Goal: Task Accomplishment & Management: Manage account settings

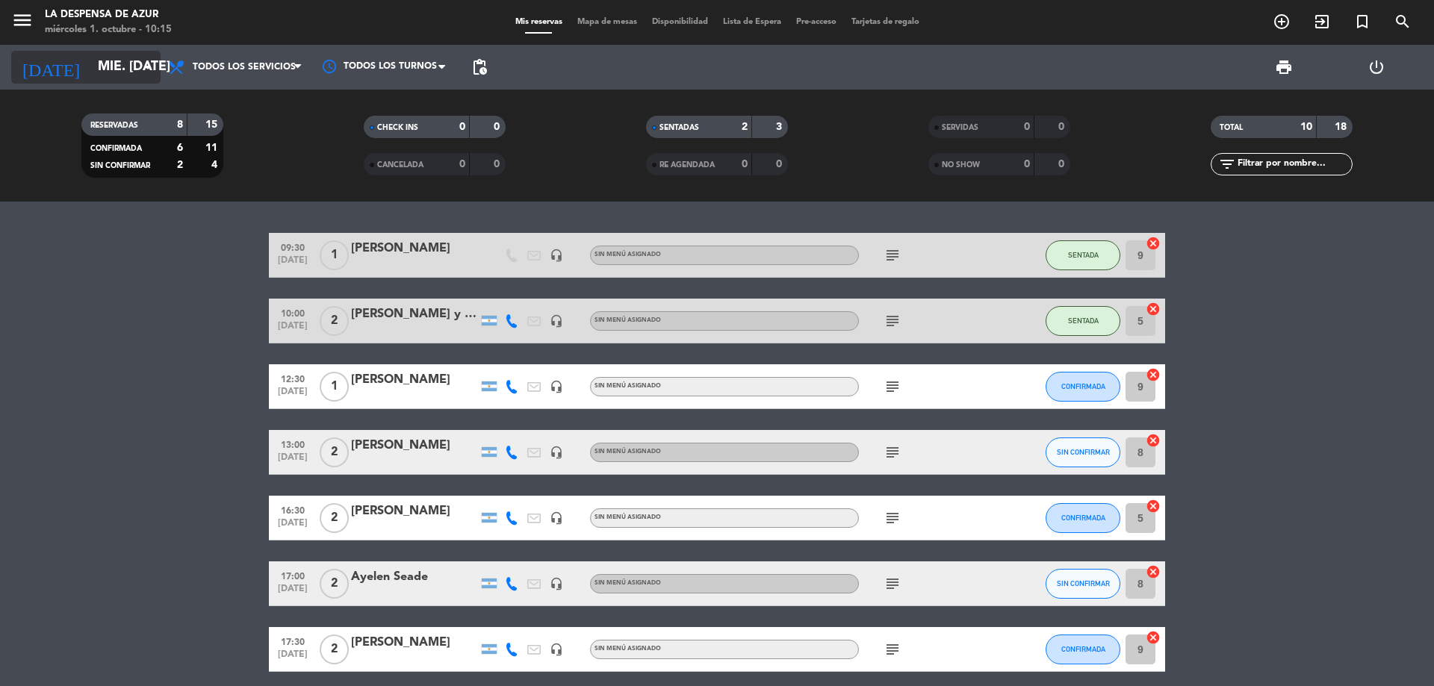
click at [118, 57] on input "mié. [DATE]" at bounding box center [176, 67] width 173 height 30
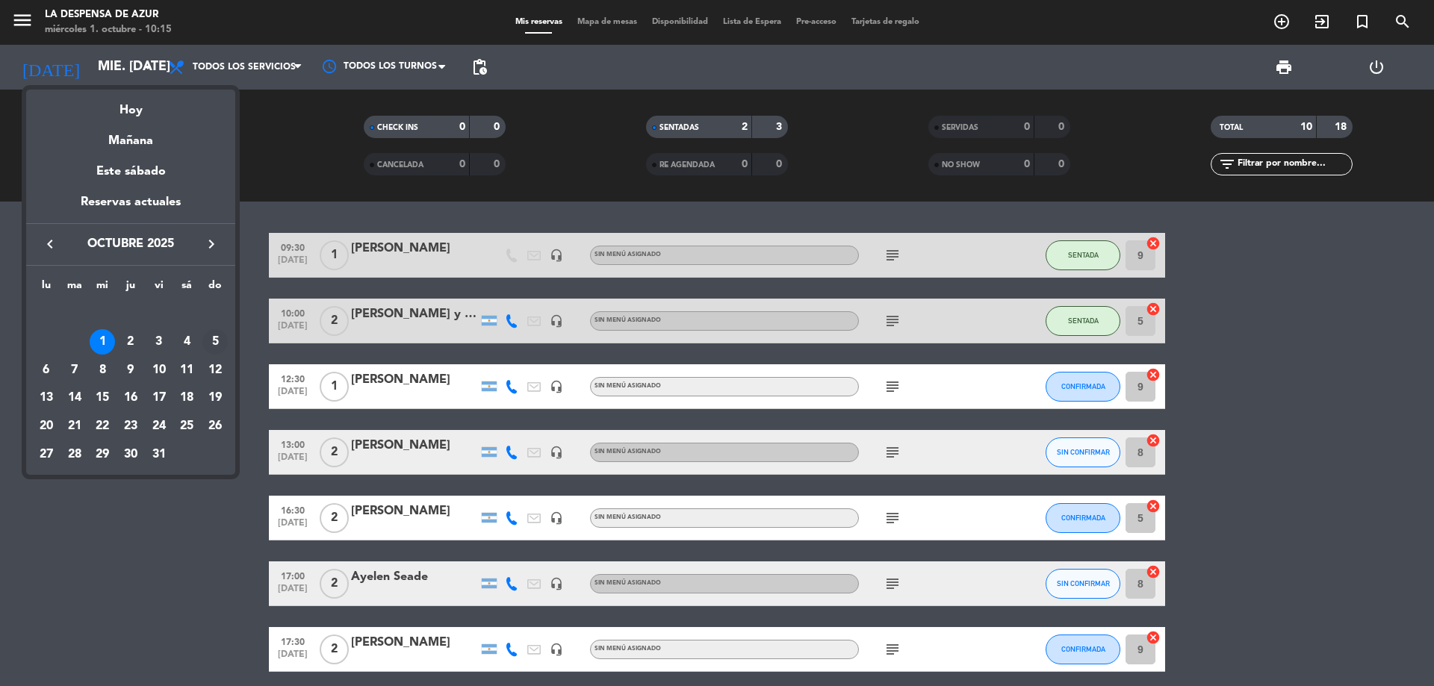
click at [208, 343] on div "5" at bounding box center [214, 341] width 25 height 25
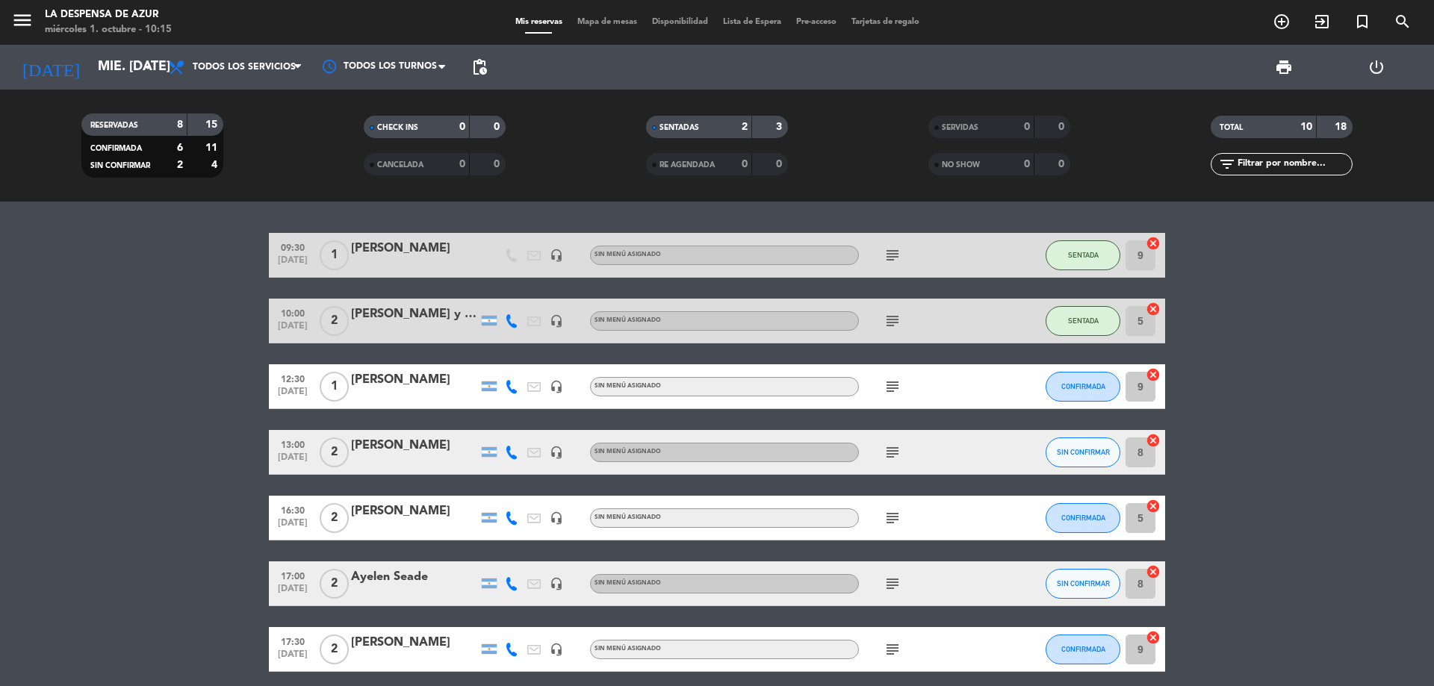
type input "dom. [DATE]"
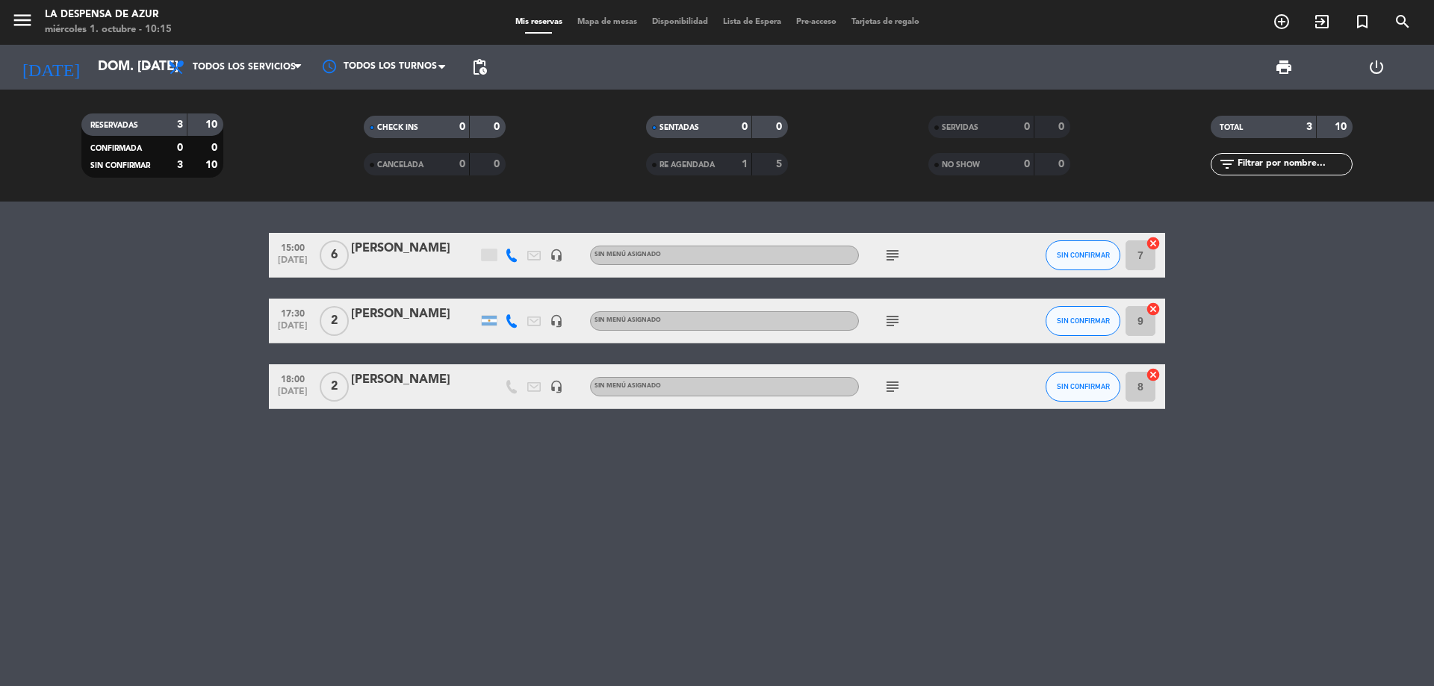
click at [416, 385] on div "[PERSON_NAME]" at bounding box center [414, 379] width 127 height 19
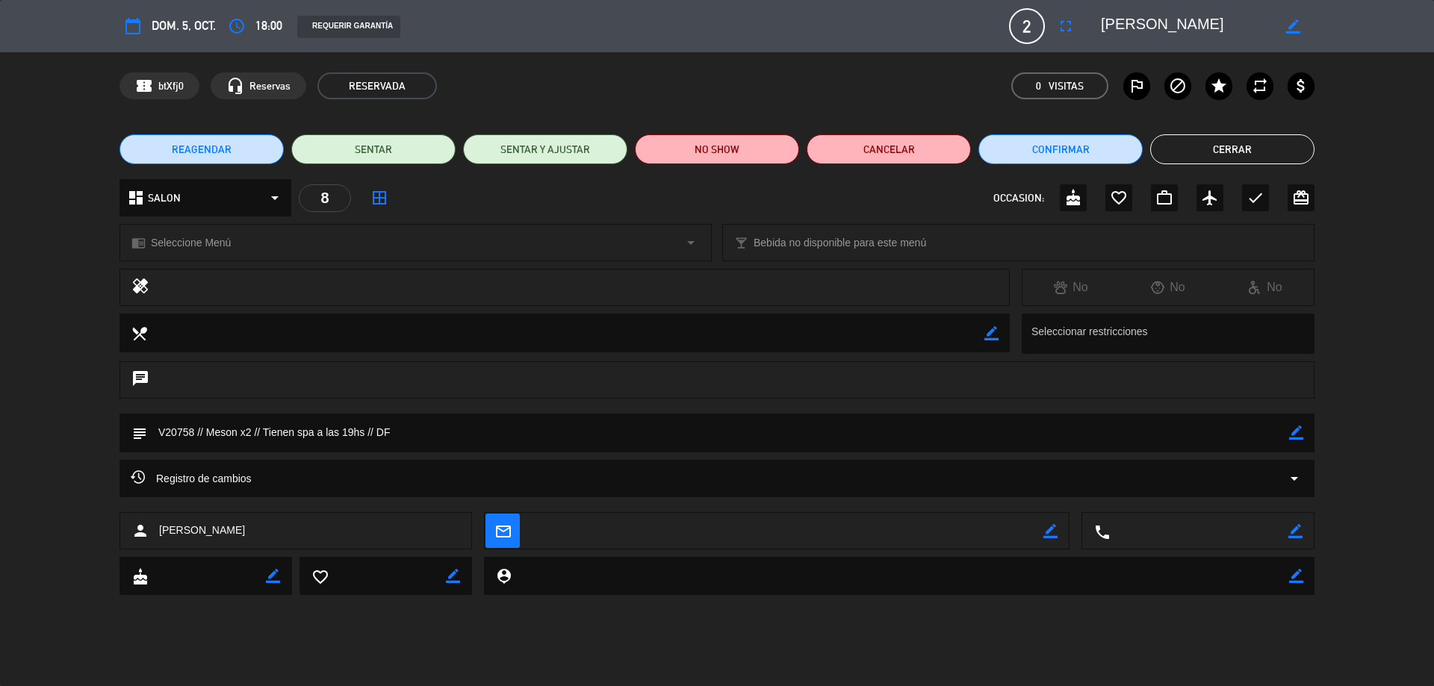
click at [232, 155] on button "REAGENDAR" at bounding box center [201, 149] width 164 height 30
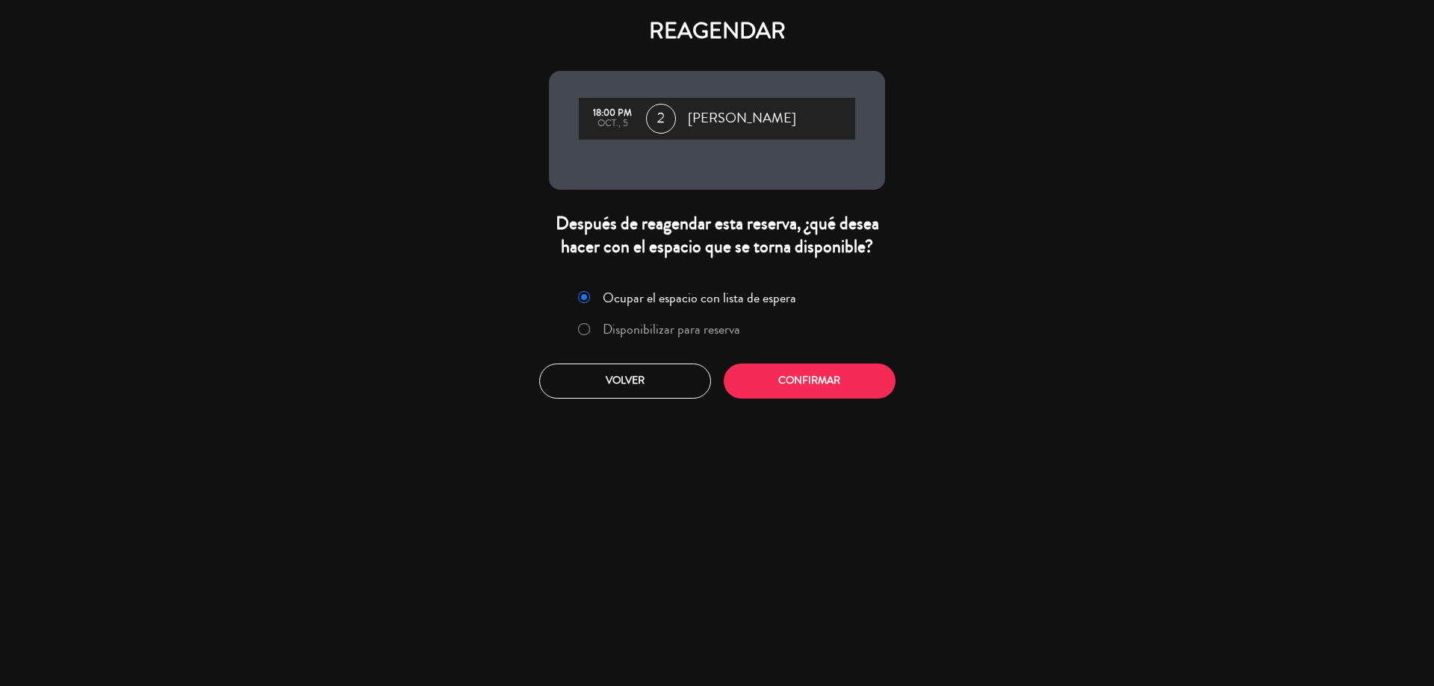
click at [709, 330] on label "Disponibilizar para reserva" at bounding box center [671, 329] width 137 height 13
click at [783, 363] on div "Ocupar el espacio con lista de espera Disponibilizar para reserva Volver Confir…" at bounding box center [717, 341] width 358 height 135
click at [784, 374] on button "Confirmar" at bounding box center [810, 381] width 172 height 35
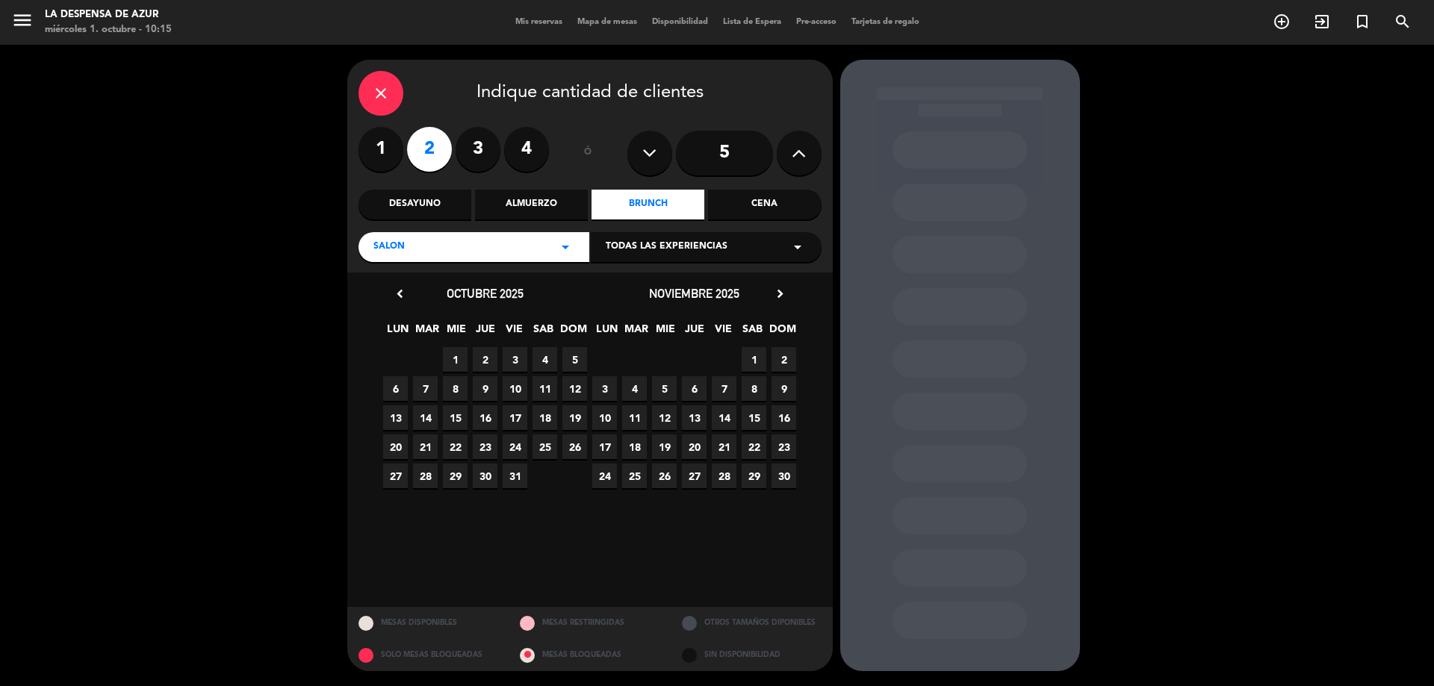
click at [568, 444] on span "26" at bounding box center [574, 447] width 25 height 25
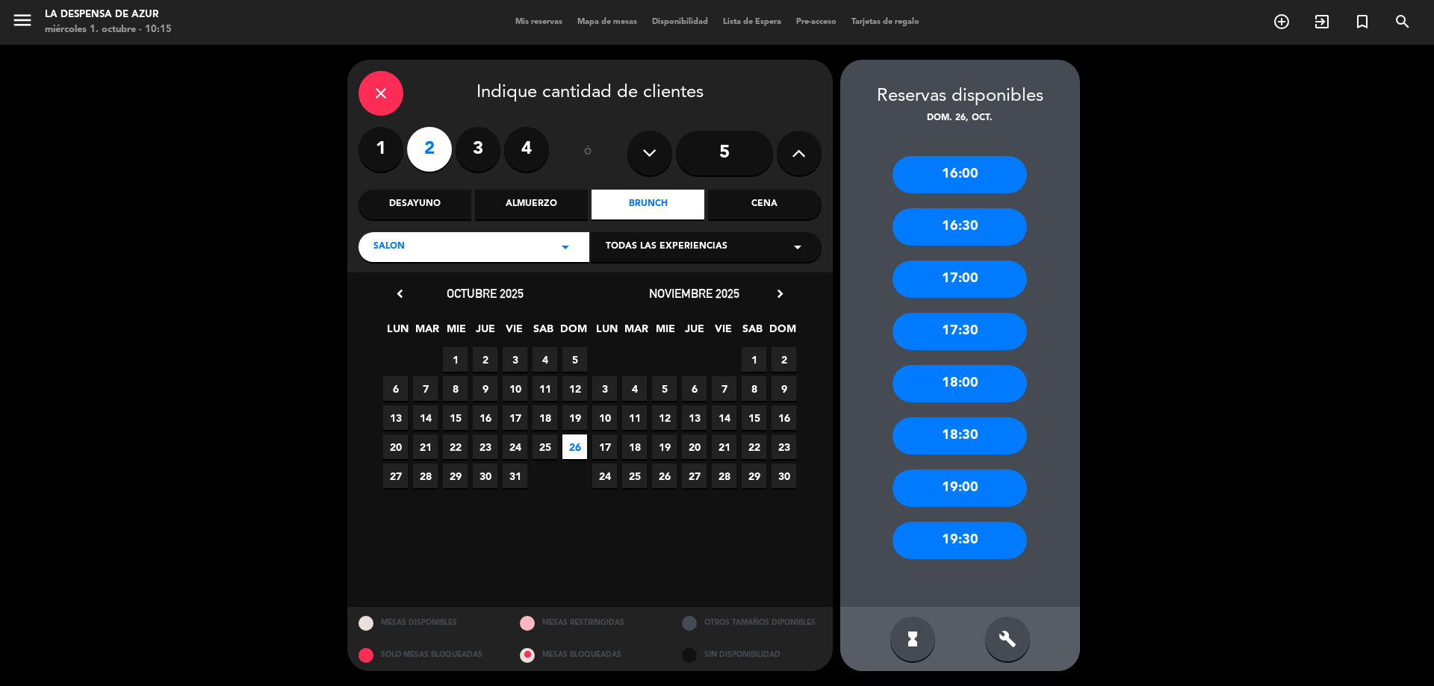
click at [988, 379] on div "18:00" at bounding box center [959, 383] width 134 height 37
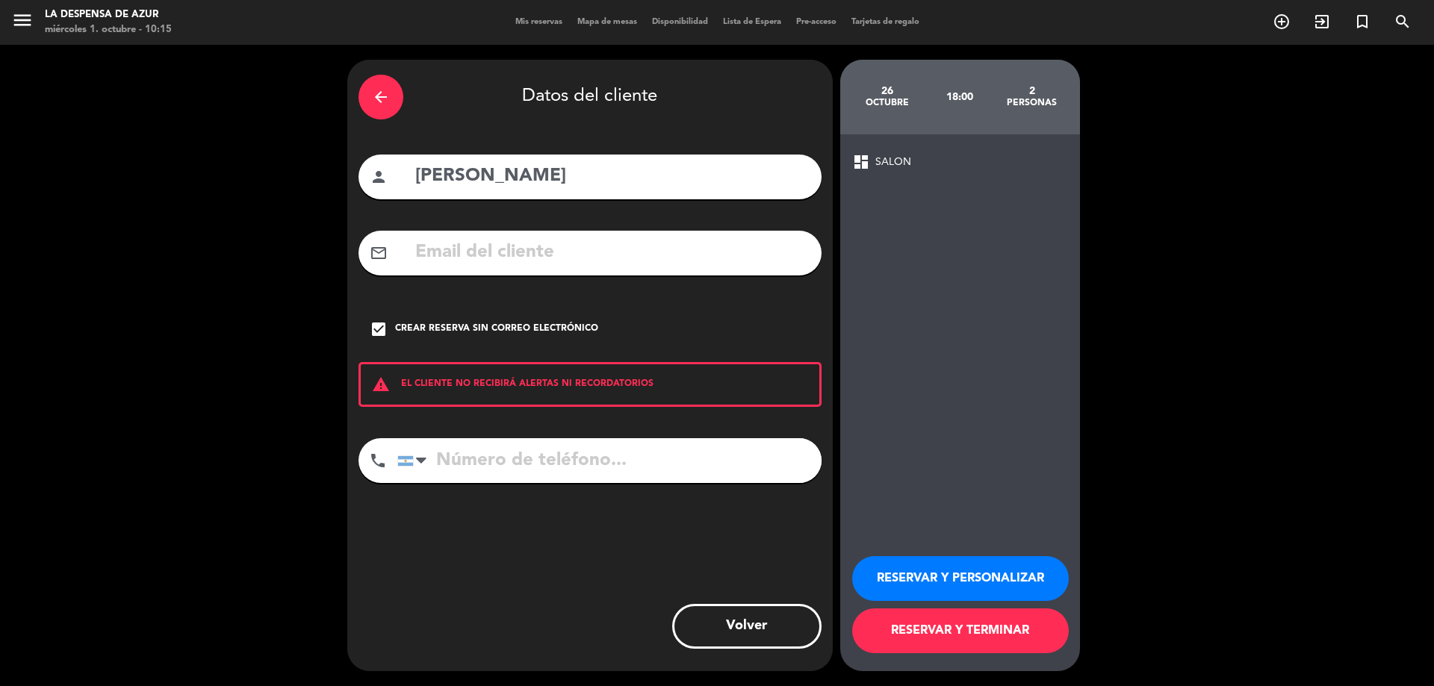
click at [980, 572] on button "RESERVAR Y PERSONALIZAR" at bounding box center [960, 578] width 217 height 45
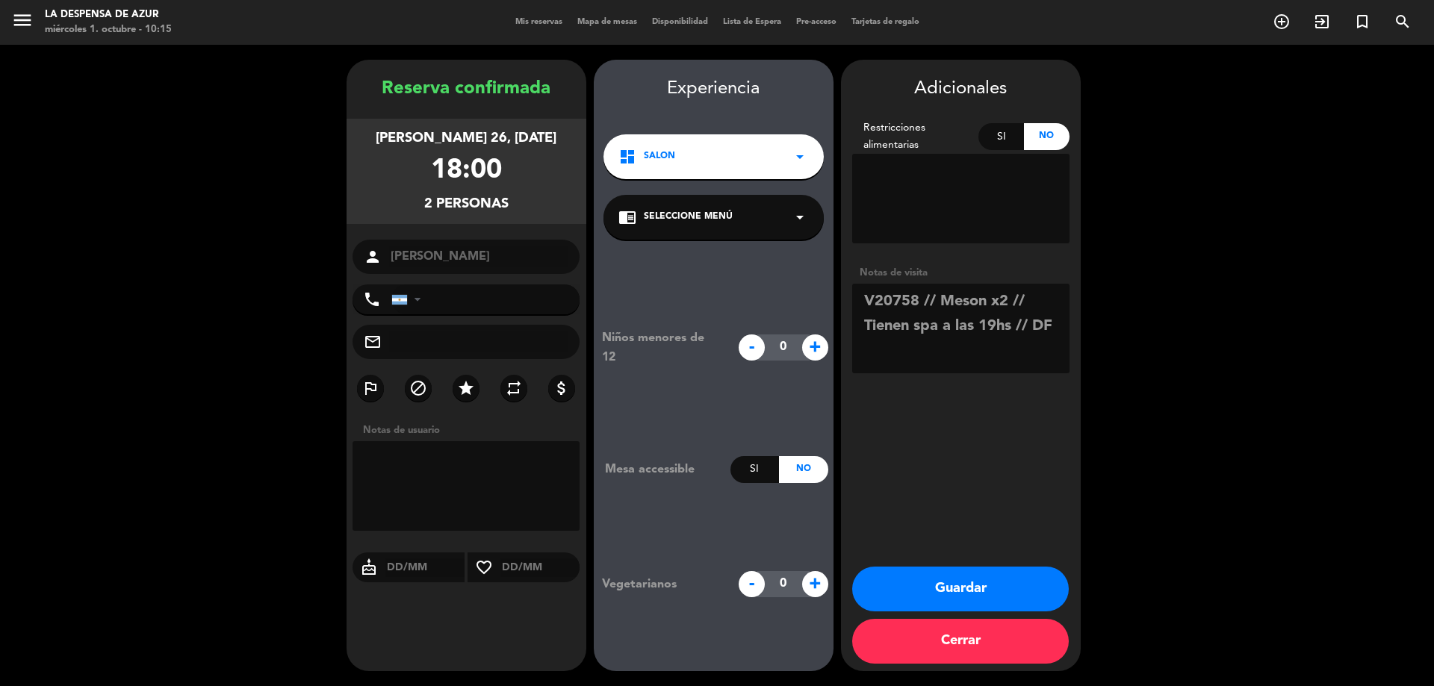
drag, startPoint x: 1030, startPoint y: 329, endPoint x: 1087, endPoint y: 326, distance: 56.8
click at [1087, 326] on booking-confirmed "Reserva confirmada [PERSON_NAME] 26, [DATE] 18:00 2 personas person [PERSON_NAM…" at bounding box center [717, 366] width 1404 height 612
type textarea "V20758 // Meson x2 // Tienen spa a las 19hs // AF"
click at [980, 583] on button "Guardar" at bounding box center [960, 589] width 217 height 45
